Goal: Book appointment/travel/reservation

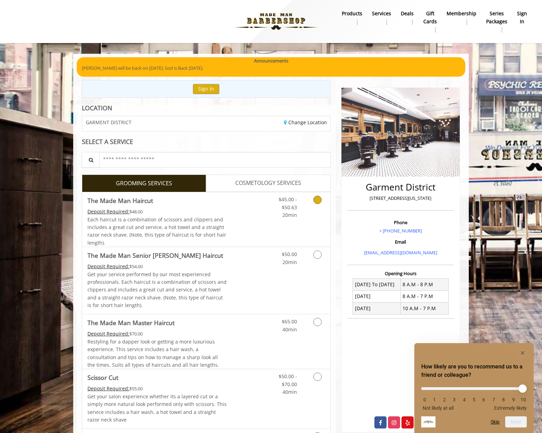
click at [253, 215] on link "Discounted Price" at bounding box center [247, 219] width 41 height 55
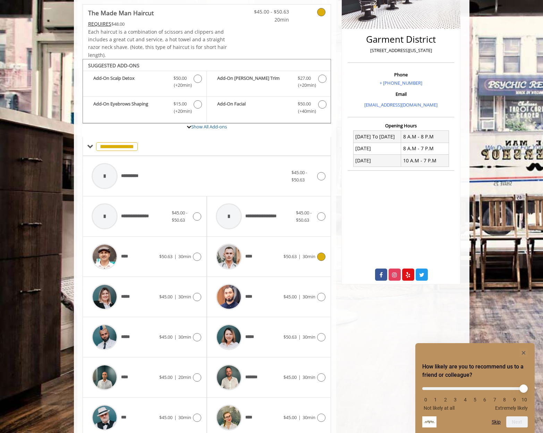
scroll to position [177, 0]
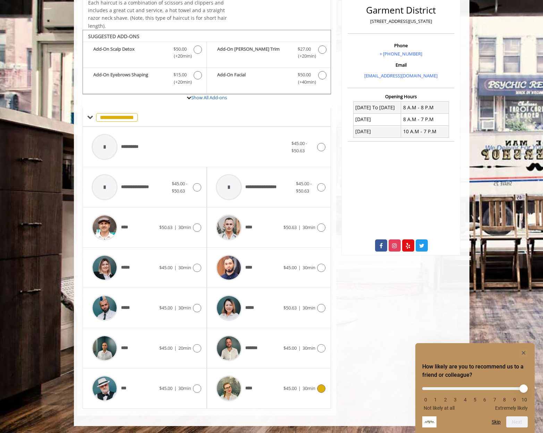
click at [320, 390] on icon at bounding box center [321, 389] width 8 height 8
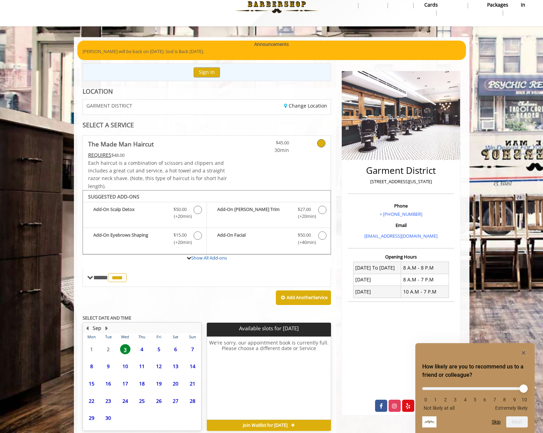
scroll to position [49, 0]
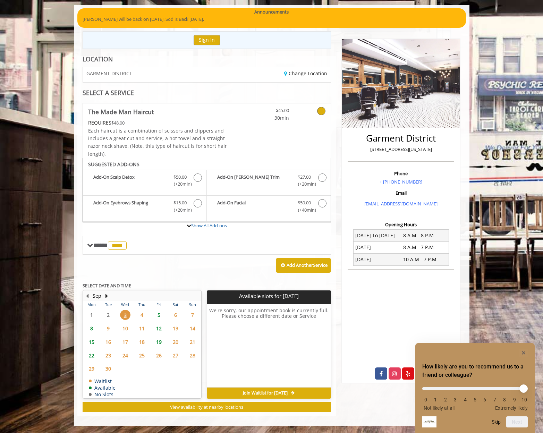
click at [126, 315] on span "3" at bounding box center [125, 315] width 10 height 10
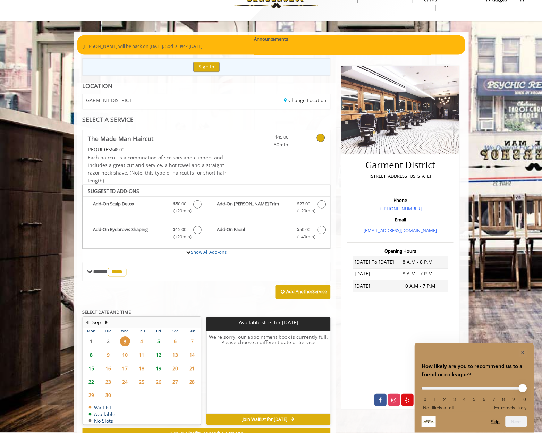
scroll to position [0, 0]
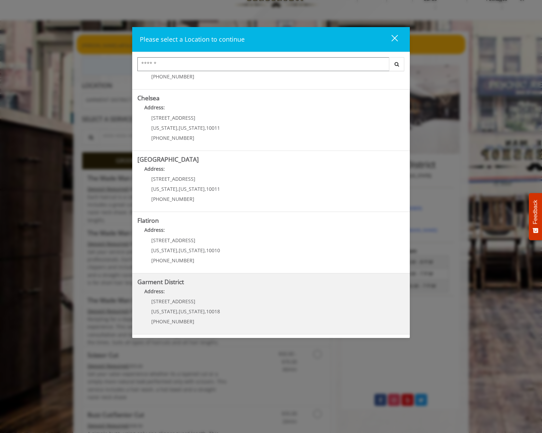
scroll to position [35, 0]
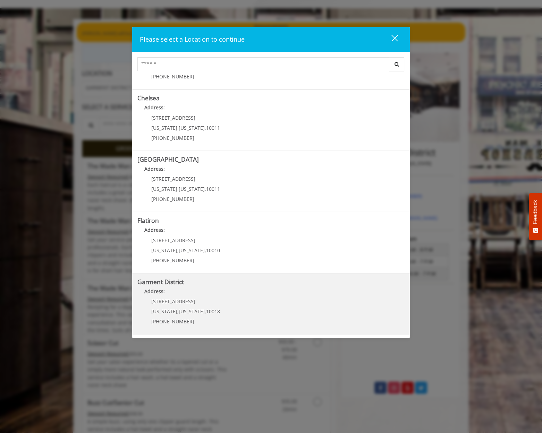
click at [183, 297] on District "Address:" at bounding box center [270, 293] width 267 height 11
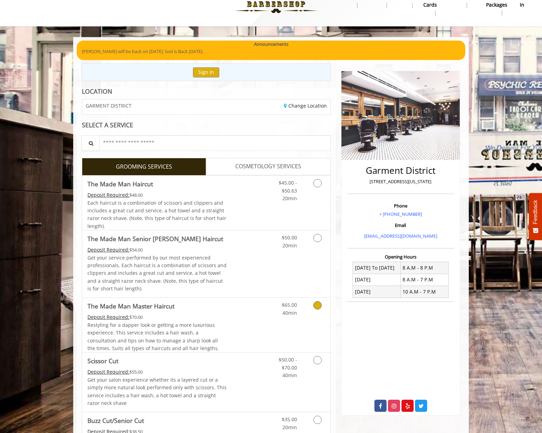
scroll to position [35, 0]
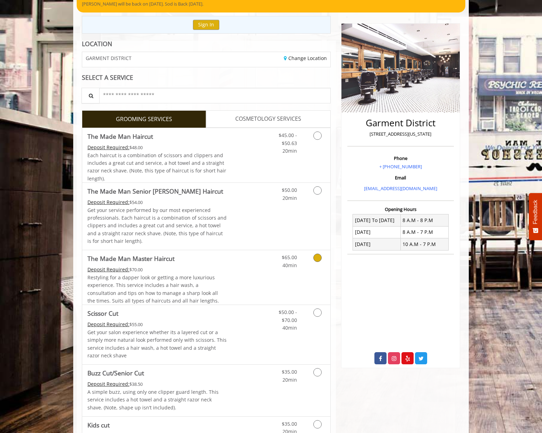
scroll to position [86, 0]
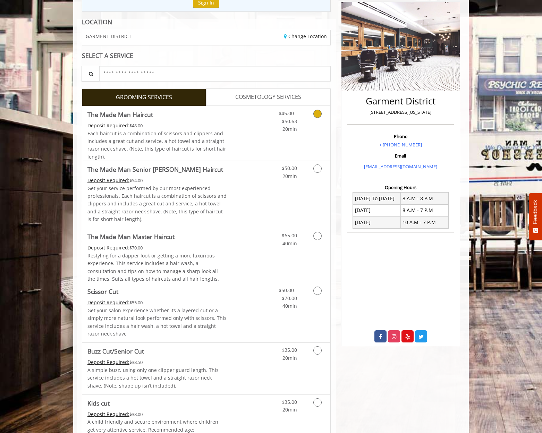
click at [318, 113] on icon "Grooming services" at bounding box center [318, 114] width 8 height 8
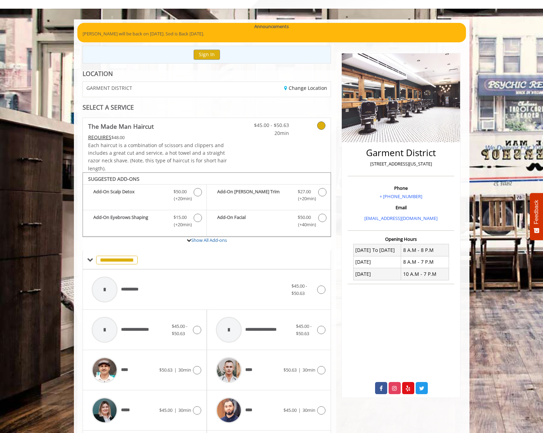
scroll to position [35, 0]
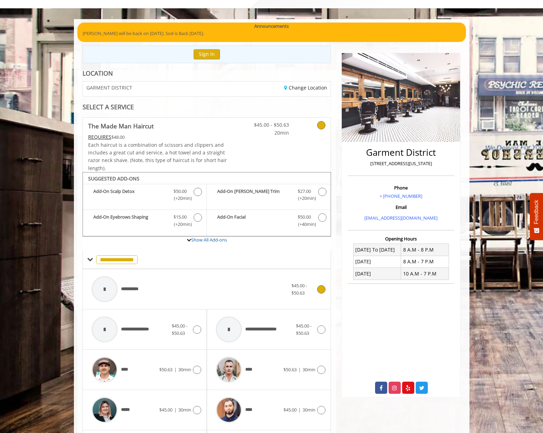
click at [110, 285] on div at bounding box center [105, 289] width 26 height 26
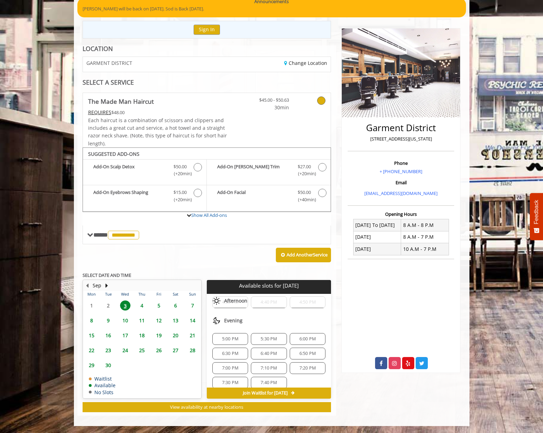
scroll to position [82, 0]
click at [272, 332] on span "5:30 PM" at bounding box center [269, 333] width 16 height 6
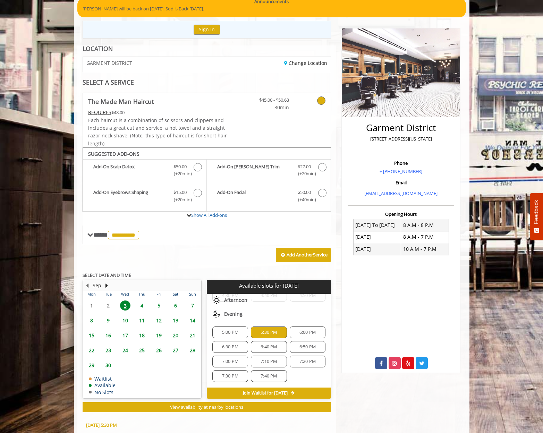
scroll to position [185, 0]
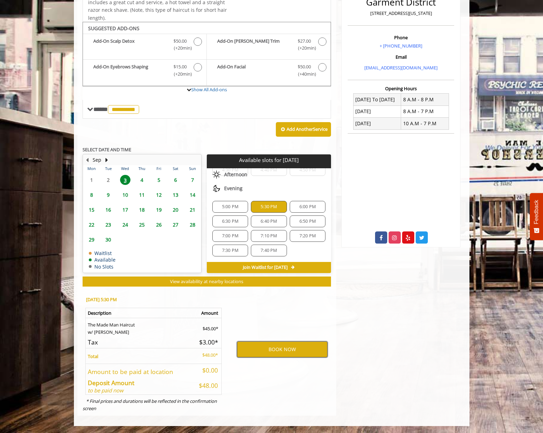
click at [300, 349] on button "BOOK NOW" at bounding box center [282, 350] width 91 height 16
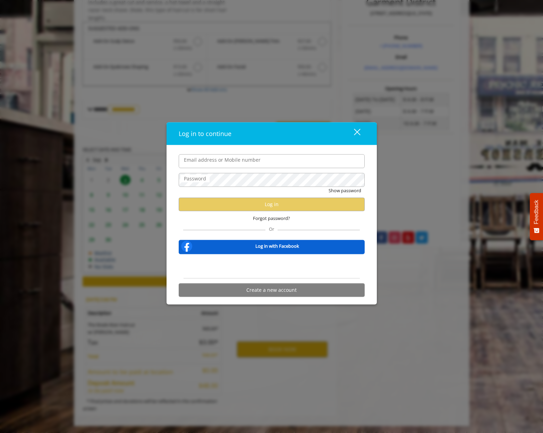
click at [214, 160] on input "Email address or Mobile number" at bounding box center [272, 161] width 186 height 14
type input "**********"
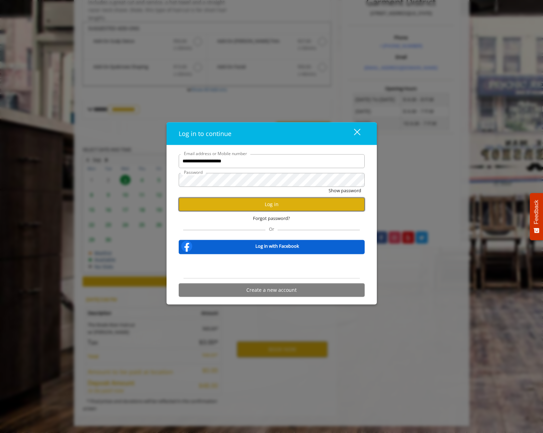
click at [287, 203] on button "Log in" at bounding box center [272, 205] width 186 height 14
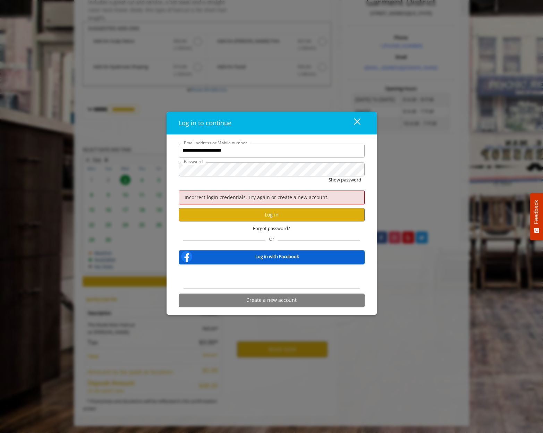
click at [356, 121] on div "close dialog" at bounding box center [357, 121] width 7 height 7
